Goal: Information Seeking & Learning: Learn about a topic

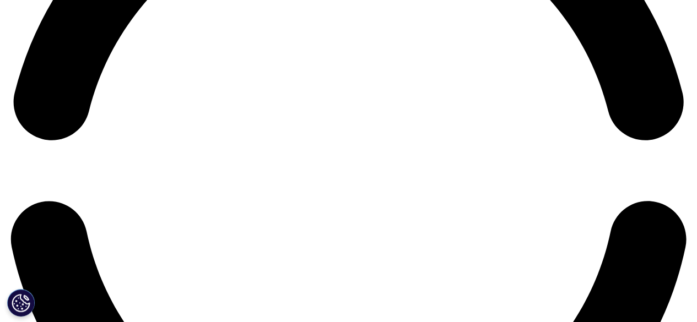
scroll to position [1488, 0]
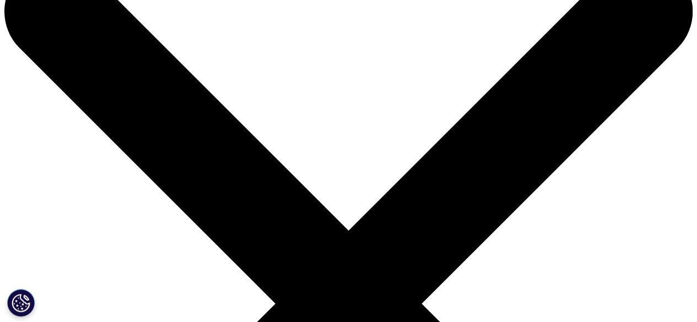
scroll to position [110, 0]
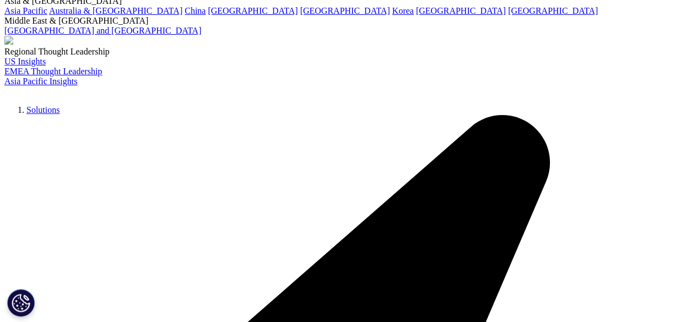
scroll to position [110, 0]
